Goal: Information Seeking & Learning: Learn about a topic

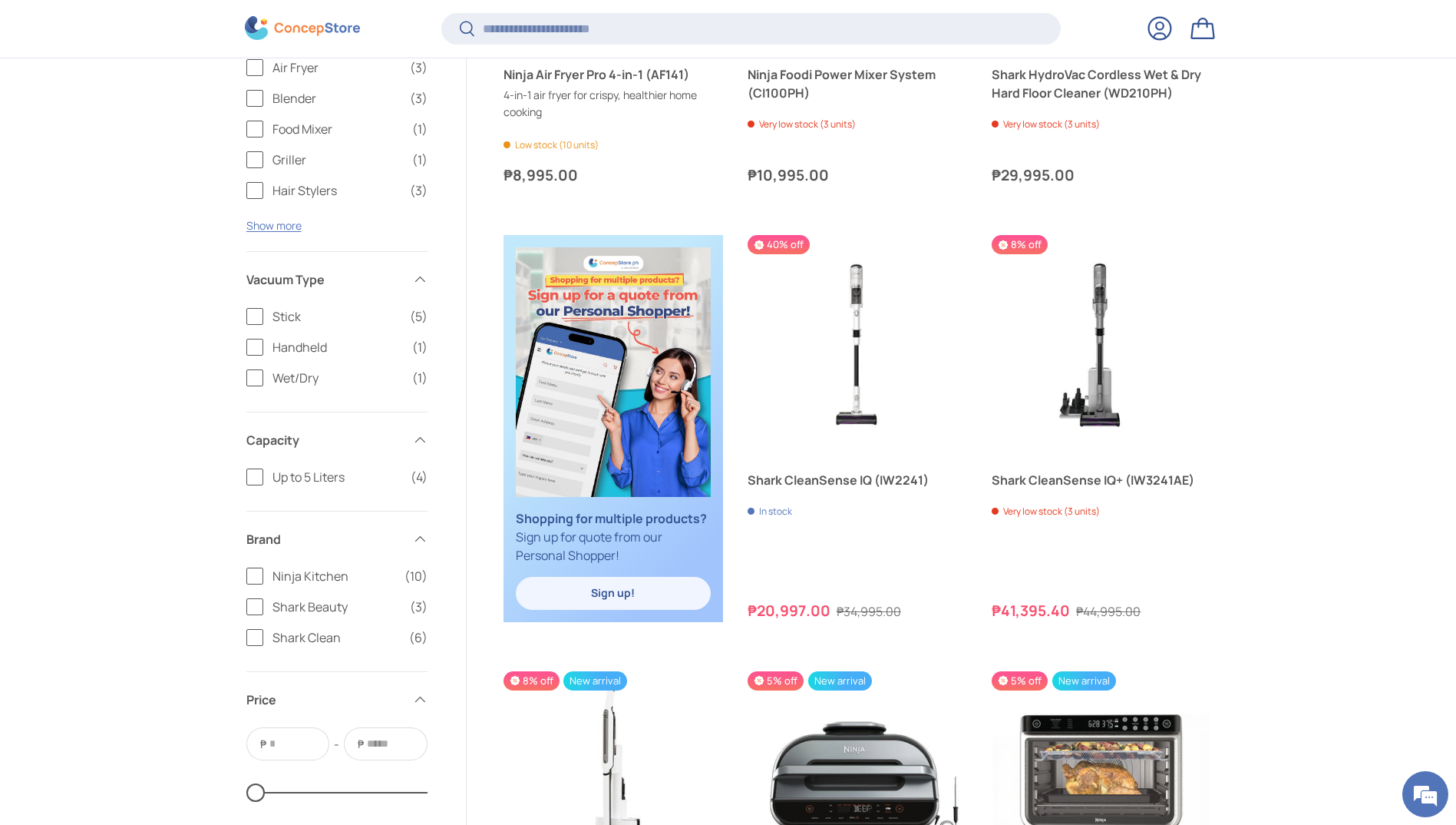
scroll to position [1379, 0]
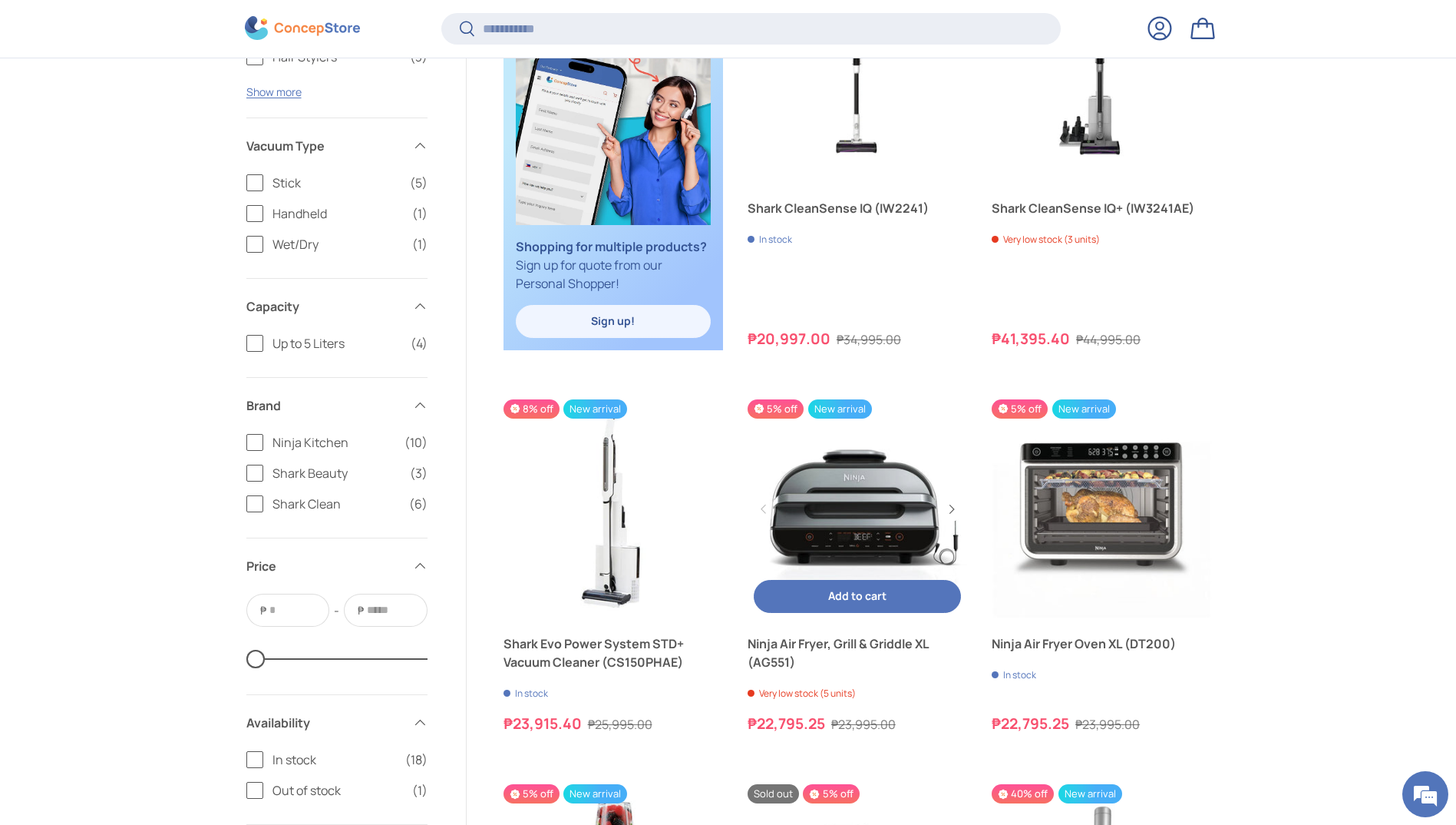
click at [887, 493] on link "Ninja Air Fryer, Grill & Griddle XL (AG551)" at bounding box center [857, 508] width 219 height 219
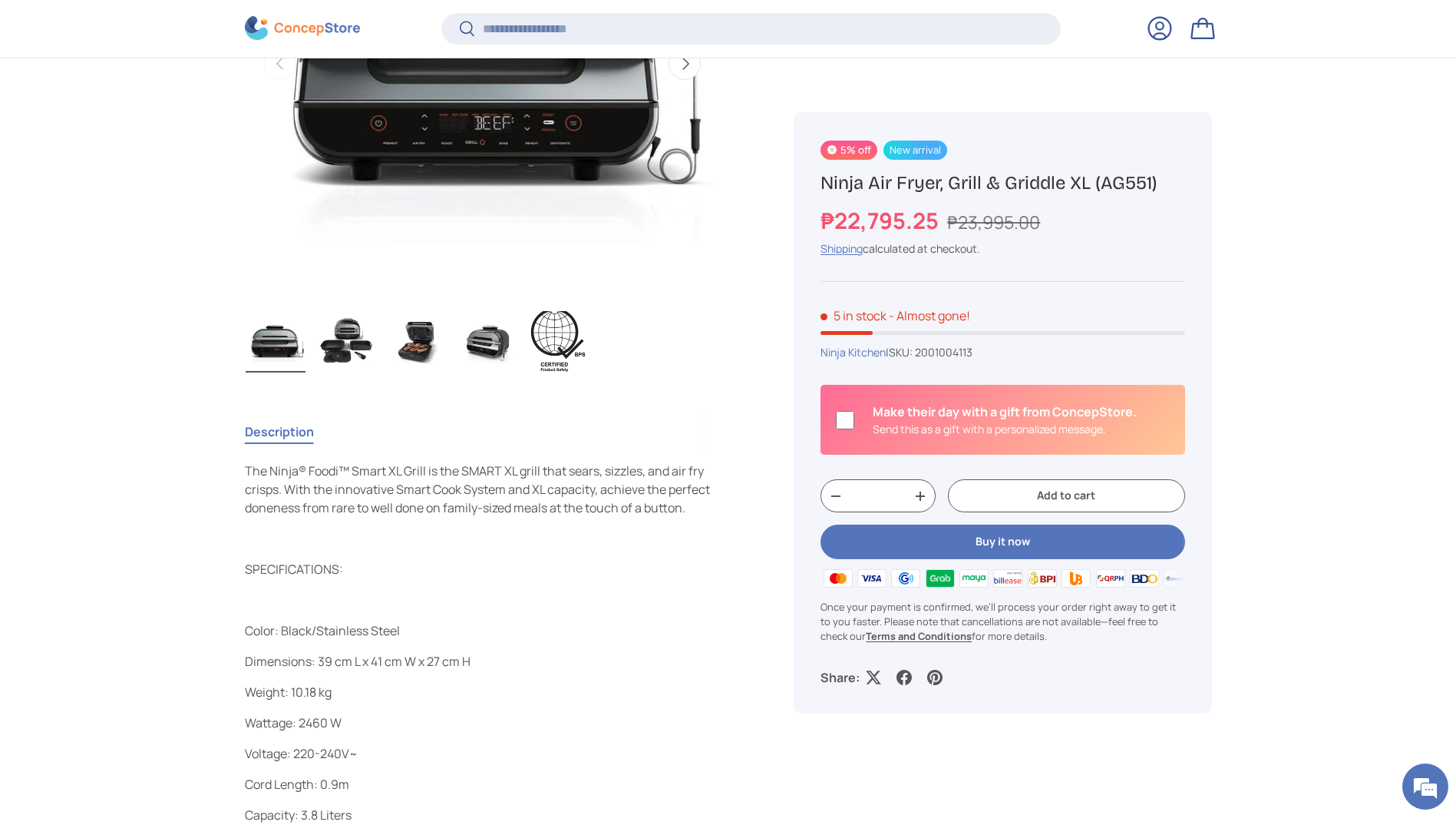
scroll to position [765, 0]
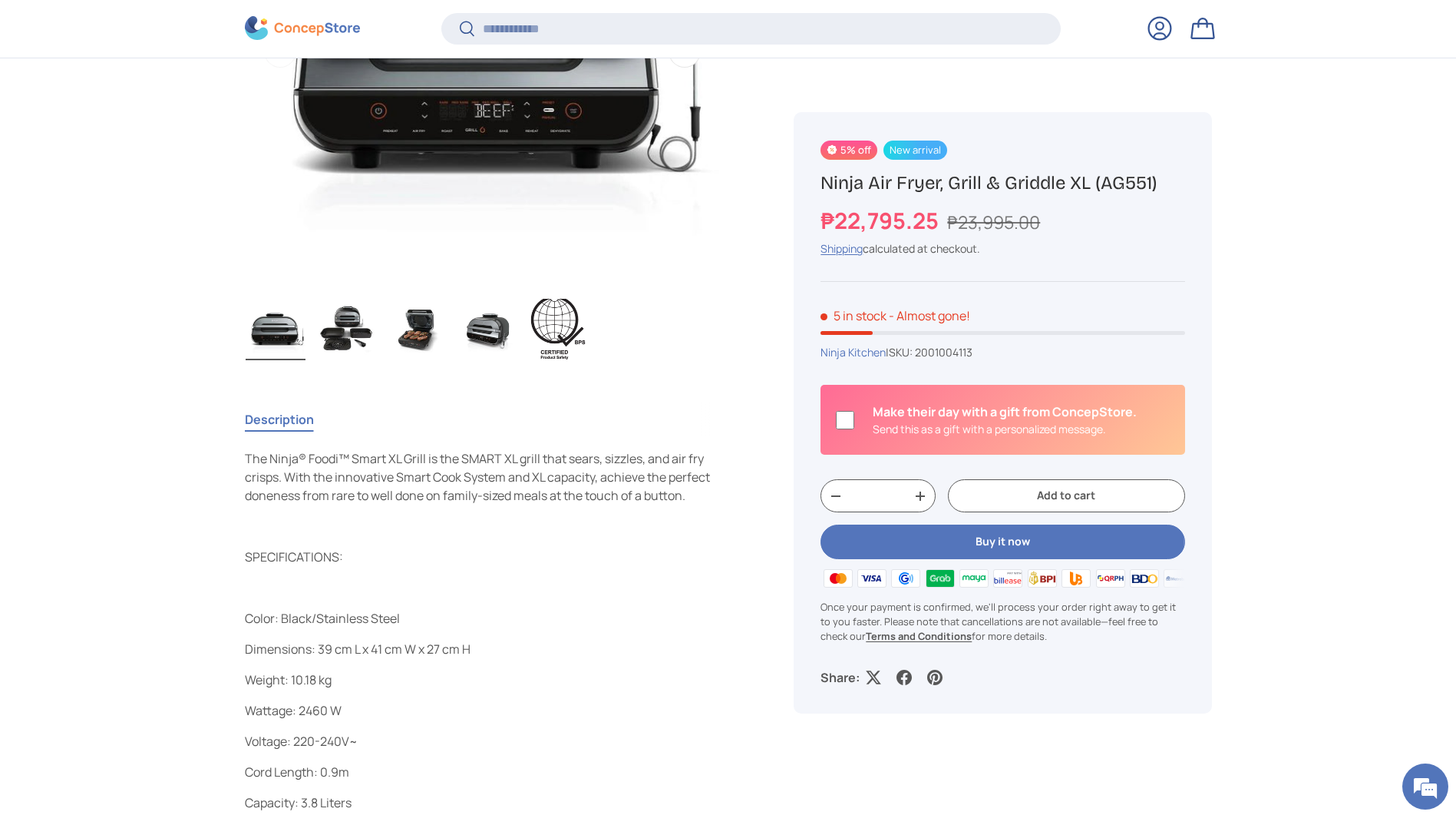
click at [343, 314] on img "Gallery Viewer" at bounding box center [346, 329] width 60 height 62
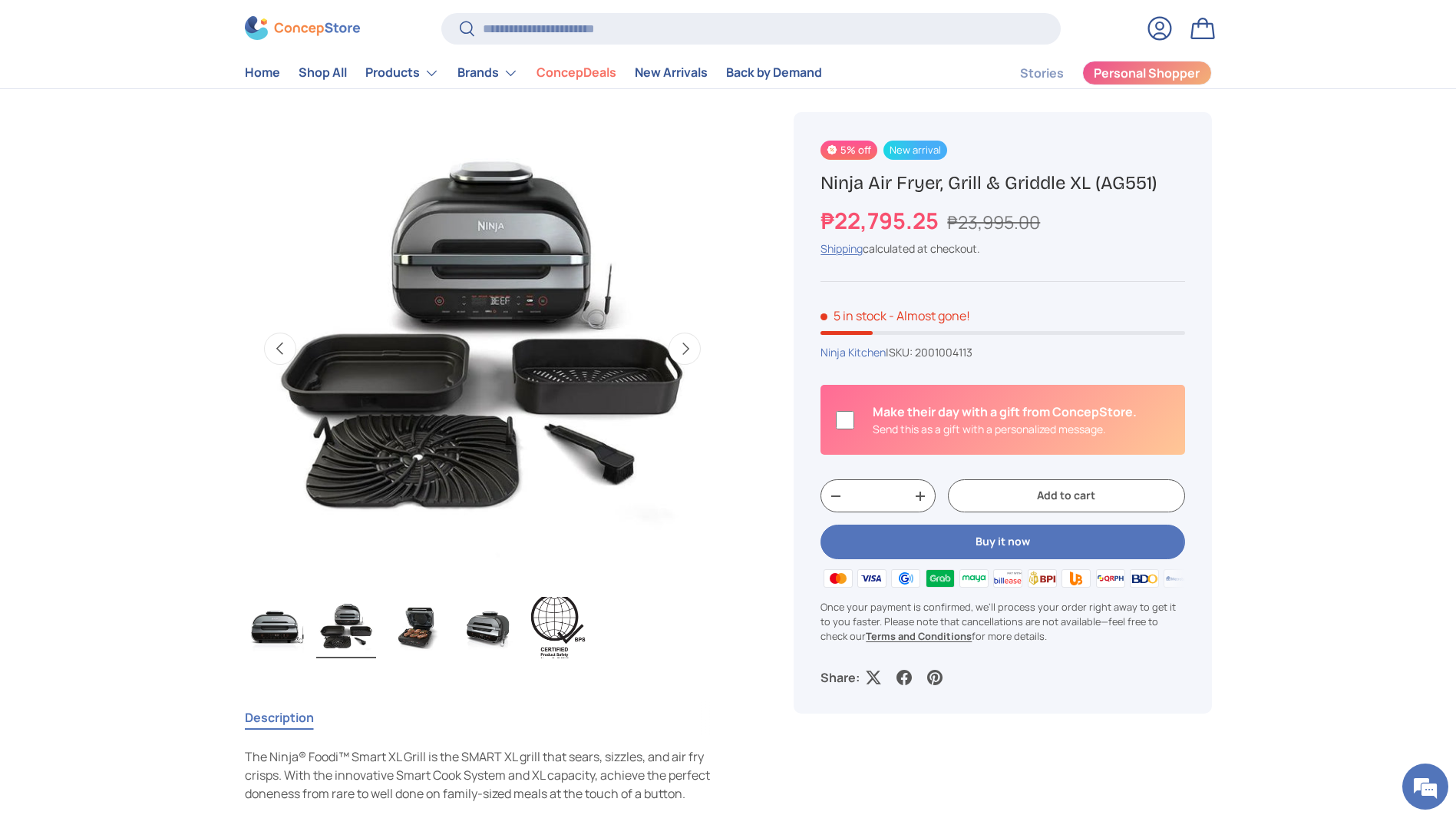
scroll to position [461, 0]
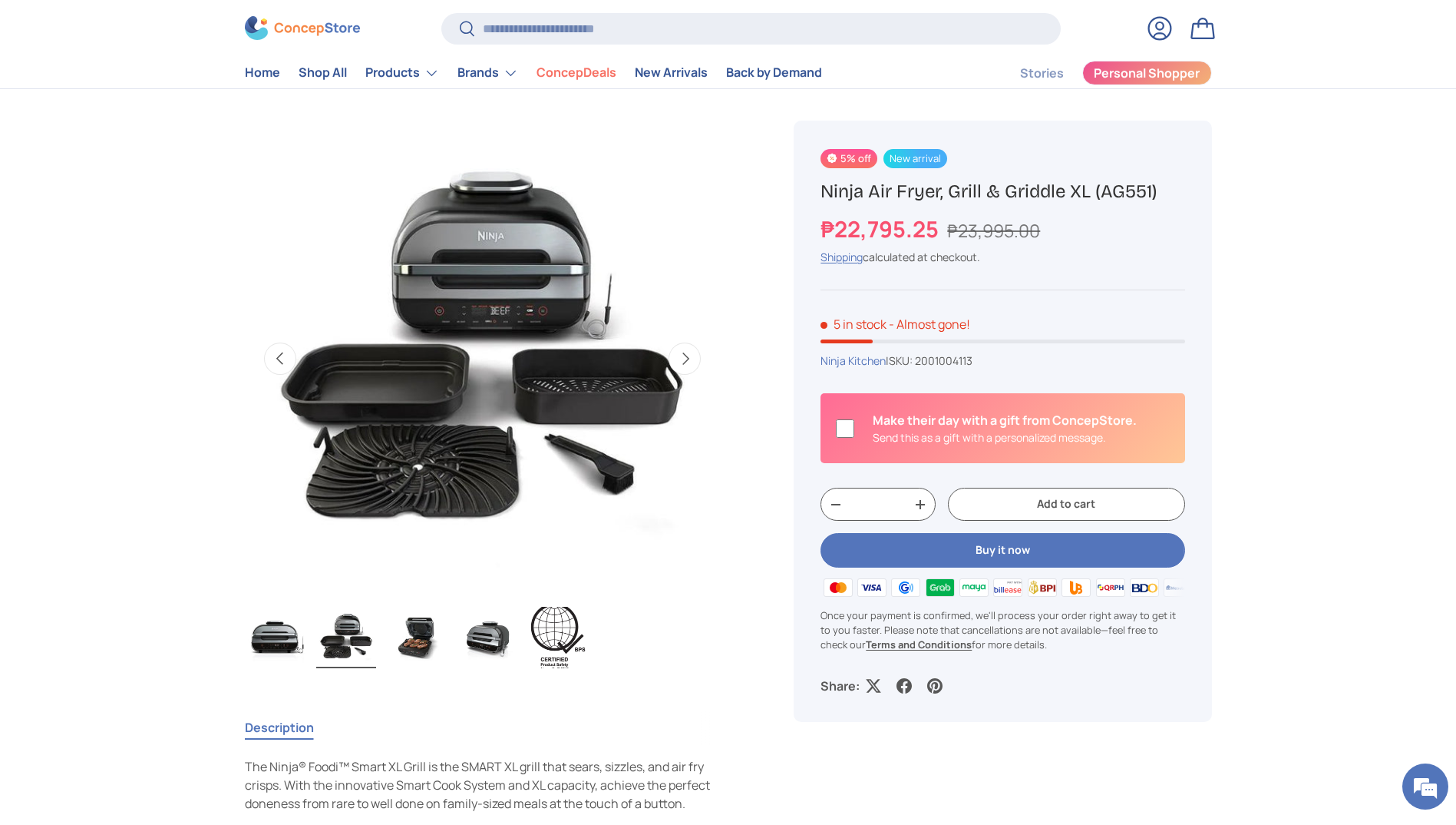
click at [424, 648] on img "Gallery Viewer" at bounding box center [417, 637] width 60 height 62
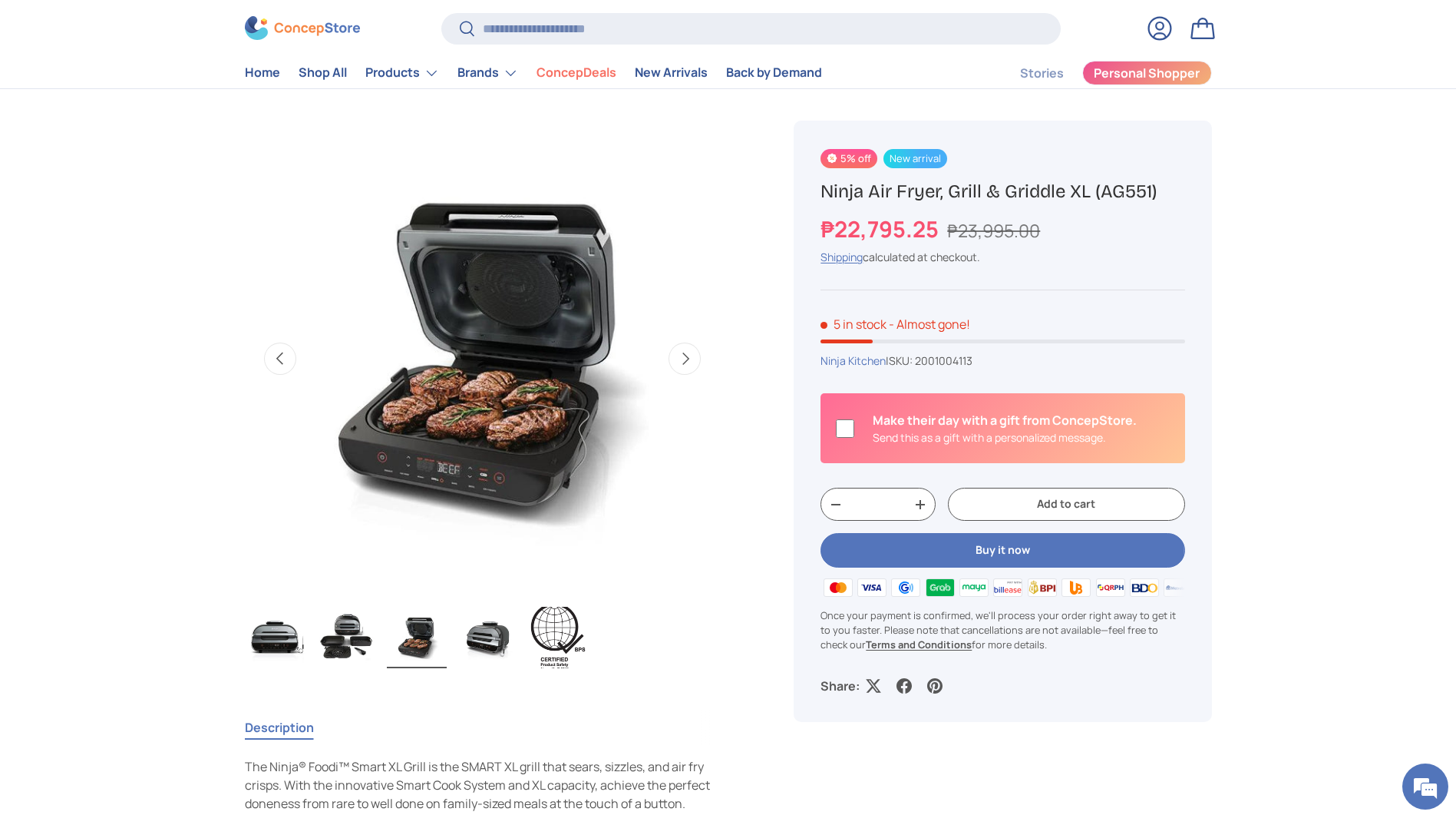
click at [485, 647] on img "Gallery Viewer" at bounding box center [487, 637] width 60 height 62
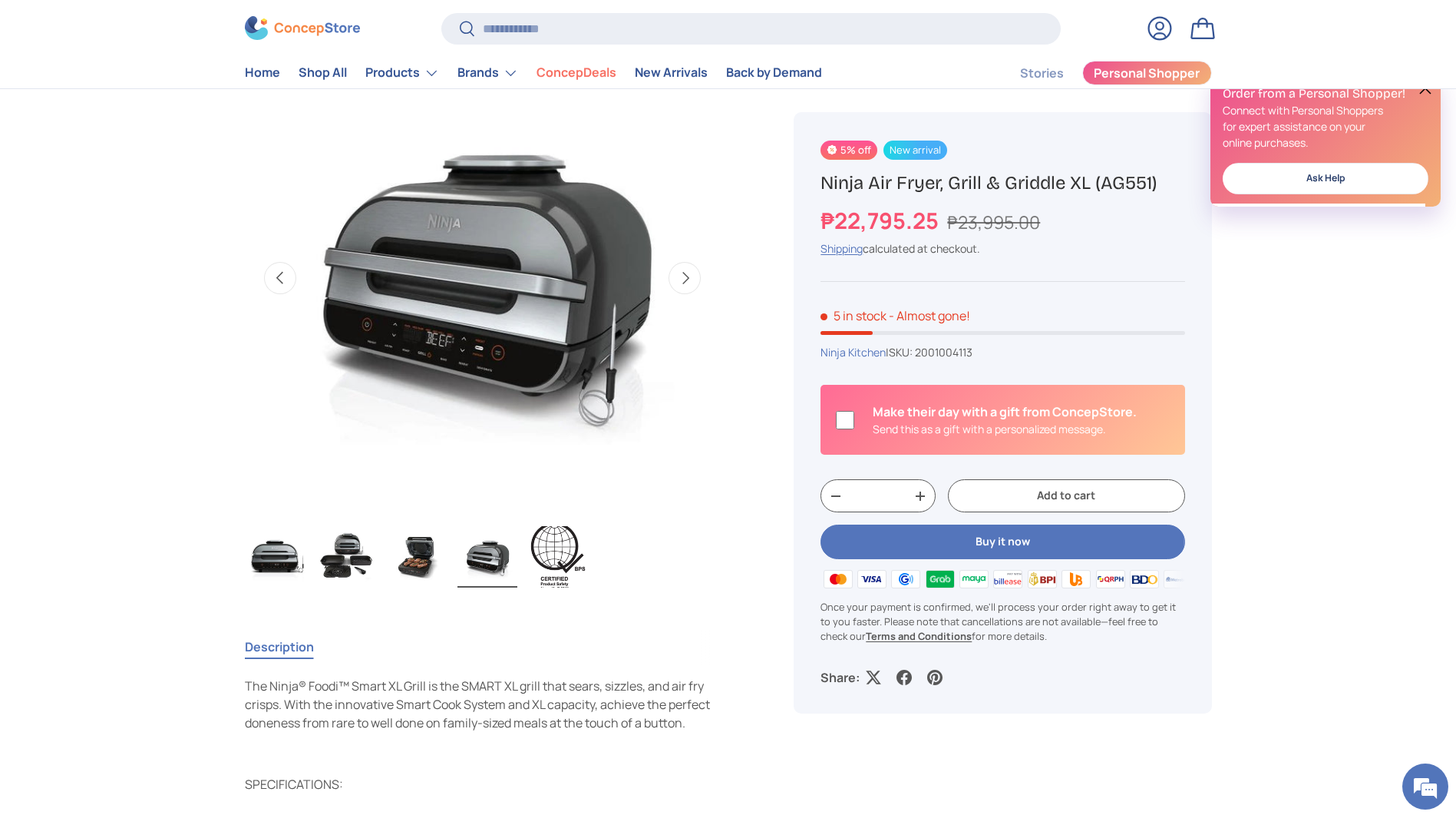
scroll to position [384, 0]
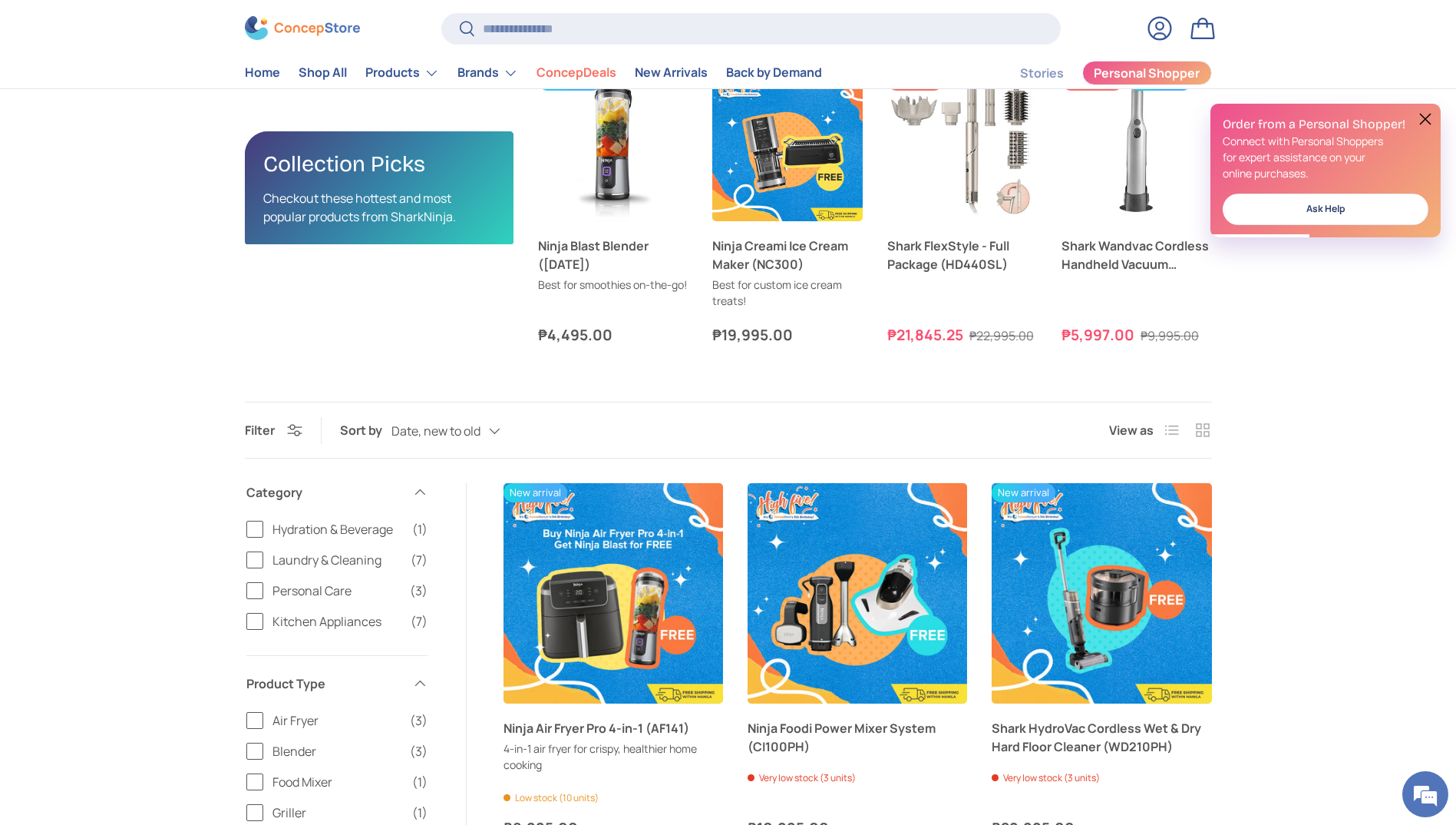
scroll to position [3179, 5006]
